Goal: Information Seeking & Learning: Learn about a topic

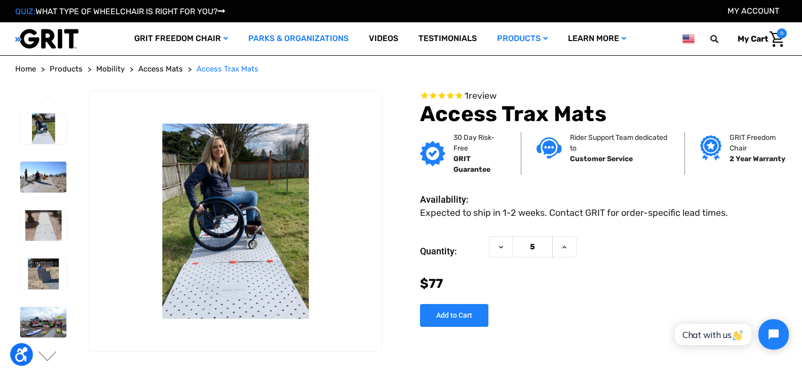
click at [285, 36] on link "Parks & Organizations" at bounding box center [298, 38] width 121 height 33
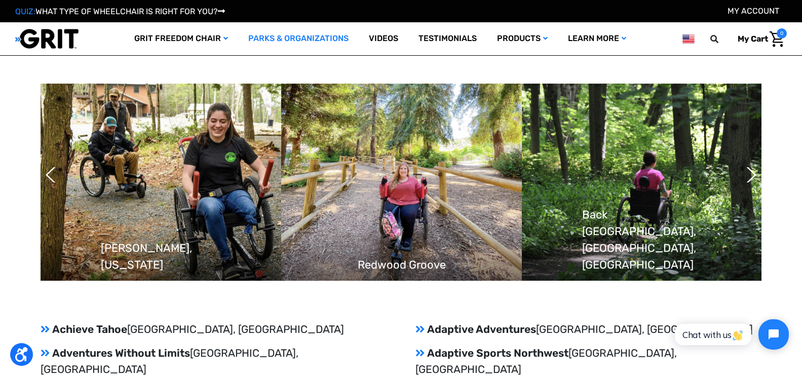
scroll to position [882, 0]
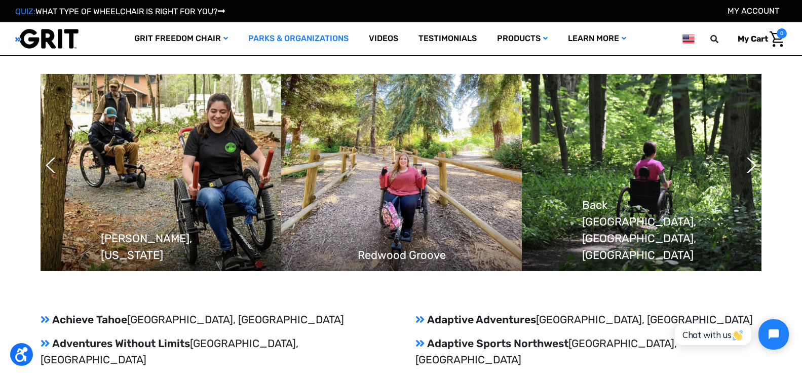
click at [412, 179] on img at bounding box center [401, 172] width 241 height 197
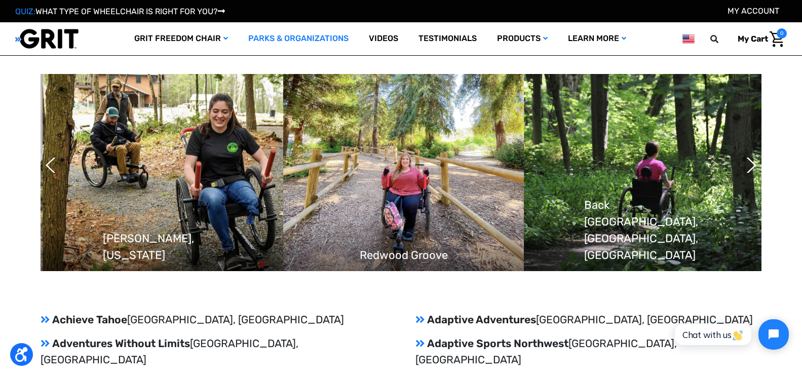
drag, startPoint x: 412, startPoint y: 179, endPoint x: 428, endPoint y: 177, distance: 16.9
click at [428, 177] on img at bounding box center [403, 172] width 241 height 197
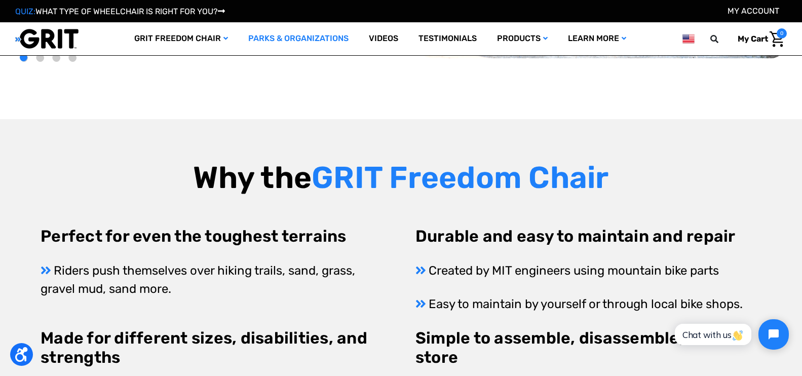
scroll to position [38, 0]
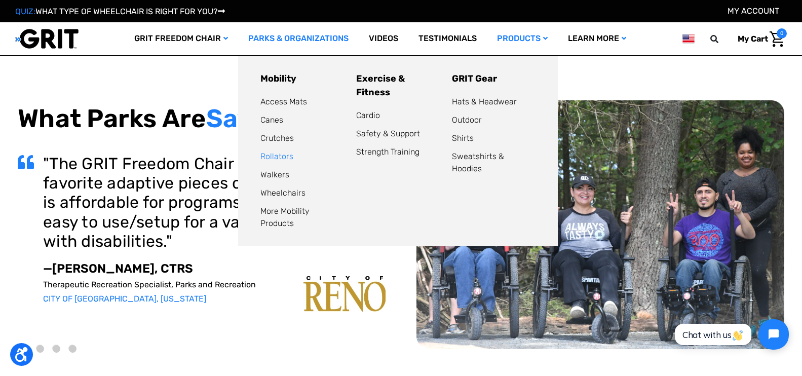
click at [277, 156] on link "Rollators" at bounding box center [276, 157] width 33 height 10
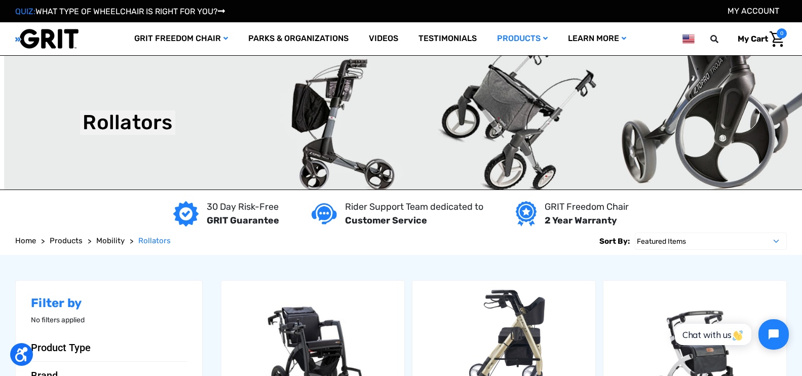
click at [794, 29] on header "Toggle menu My Cart 0 Search GRIT Freedom Chair Shop All Parks & Organizations …" at bounding box center [401, 38] width 802 height 33
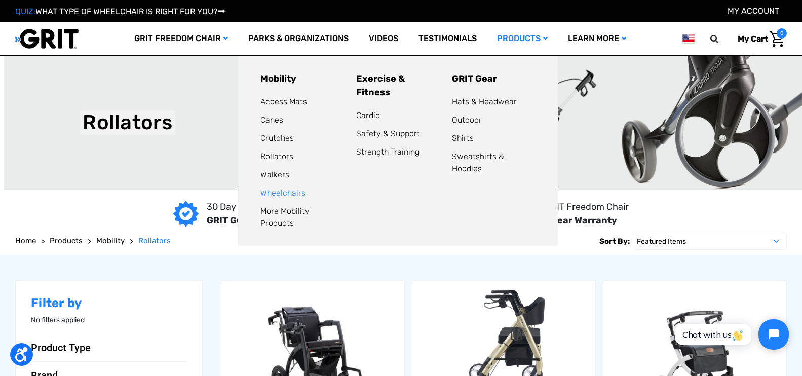
click at [279, 191] on link "Wheelchairs" at bounding box center [282, 193] width 45 height 10
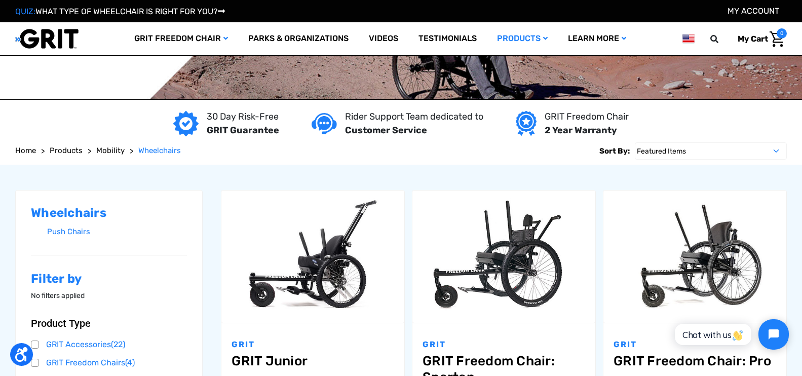
scroll to position [63, 0]
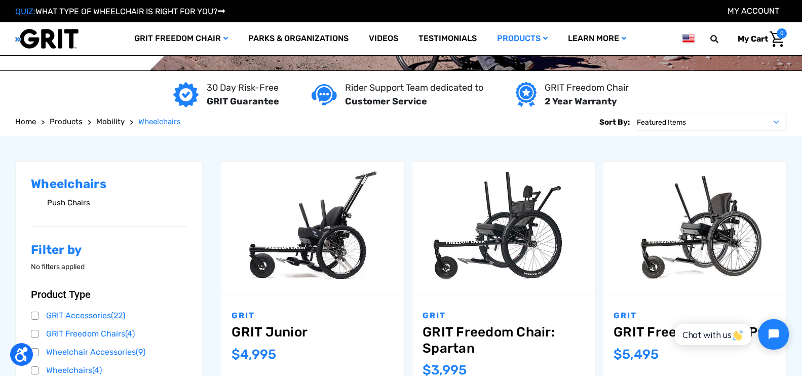
click at [58, 199] on link "Push Chairs" at bounding box center [117, 203] width 140 height 15
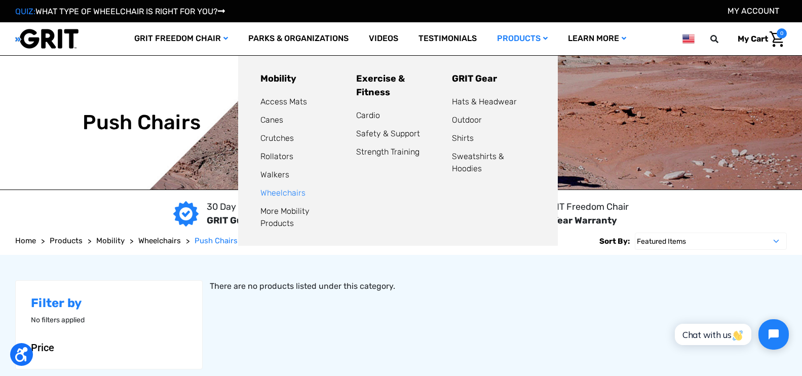
click at [284, 192] on link "Wheelchairs" at bounding box center [282, 193] width 45 height 10
